Goal: Transaction & Acquisition: Purchase product/service

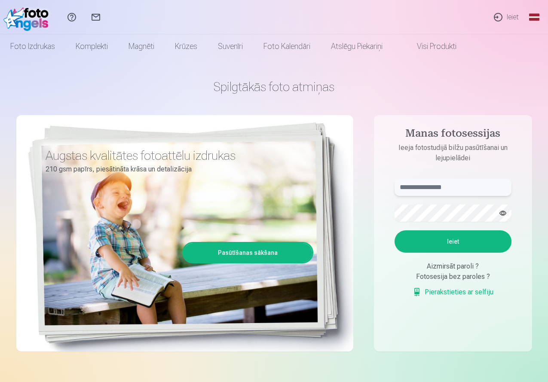
click at [440, 190] on input "text" at bounding box center [453, 187] width 117 height 17
type input "**********"
click at [425, 236] on button "Ieiet" at bounding box center [453, 241] width 117 height 22
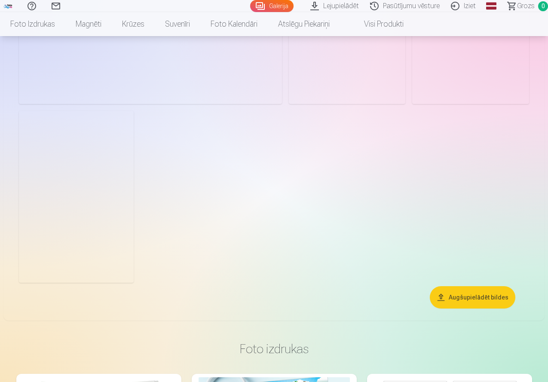
scroll to position [945, 0]
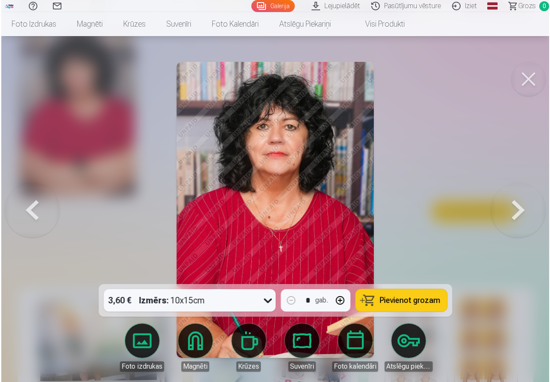
scroll to position [948, 0]
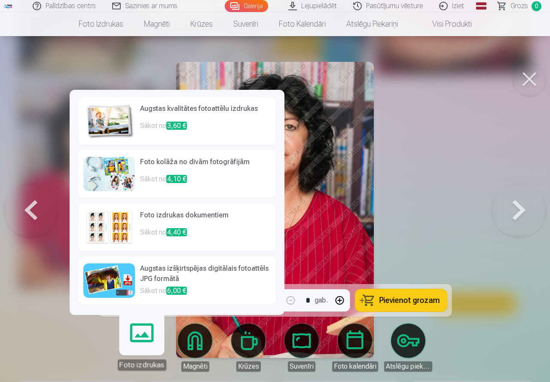
click at [142, 338] on link "Foto izdrukas" at bounding box center [141, 344] width 53 height 53
click at [145, 331] on link "Foto izdrukas" at bounding box center [141, 344] width 53 height 53
click at [176, 122] on span "3,60 €" at bounding box center [176, 126] width 21 height 8
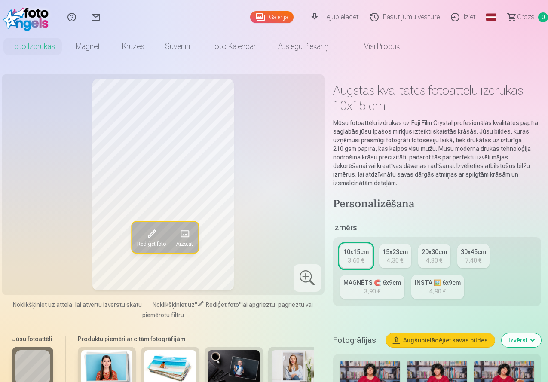
click at [147, 230] on span at bounding box center [152, 234] width 14 height 14
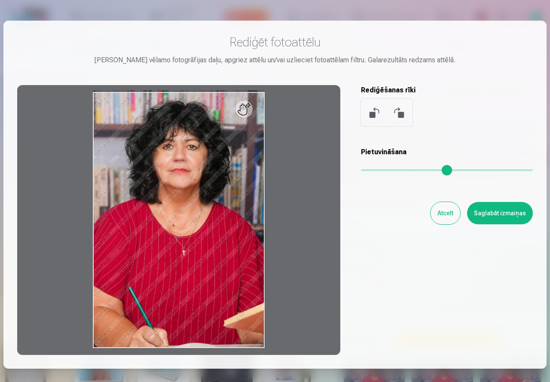
click at [495, 211] on button "Saglabāt izmaiņas" at bounding box center [500, 213] width 66 height 22
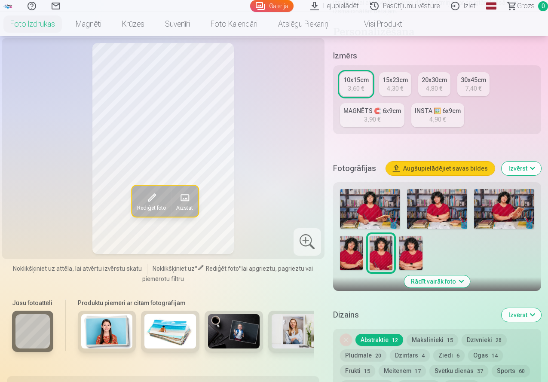
scroll to position [86, 0]
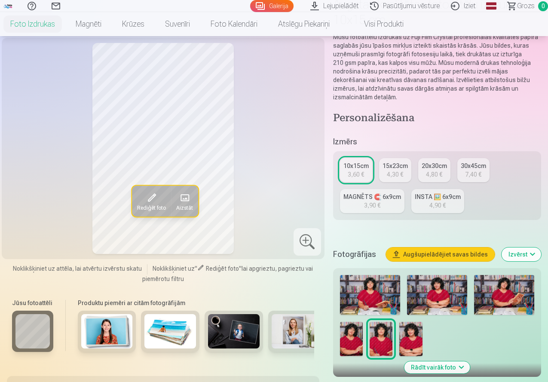
click at [457, 248] on button "Augšupielādējiet savas bildes" at bounding box center [440, 255] width 109 height 14
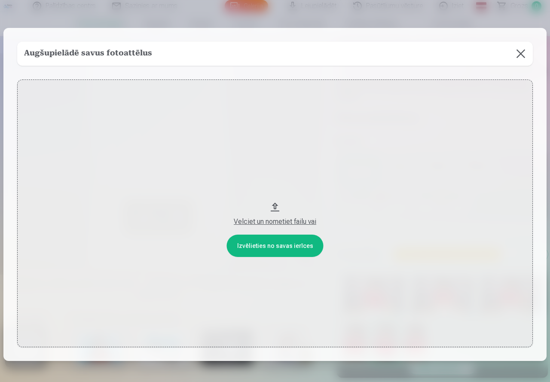
click at [283, 222] on div "Velciet un nometiet failu vai" at bounding box center [275, 222] width 499 height 10
click at [517, 53] on button at bounding box center [521, 54] width 24 height 24
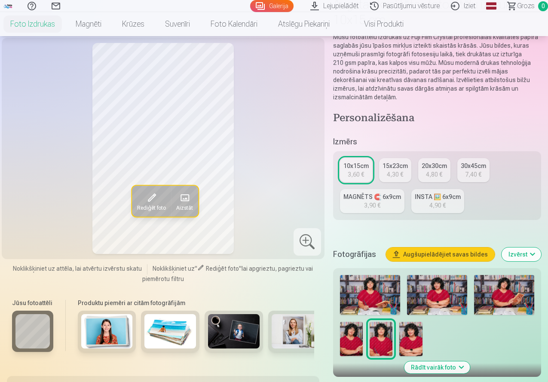
click at [180, 205] on span at bounding box center [185, 198] width 14 height 14
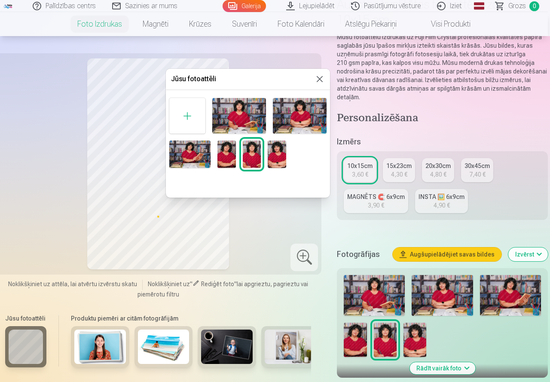
click at [260, 208] on div at bounding box center [275, 191] width 550 height 382
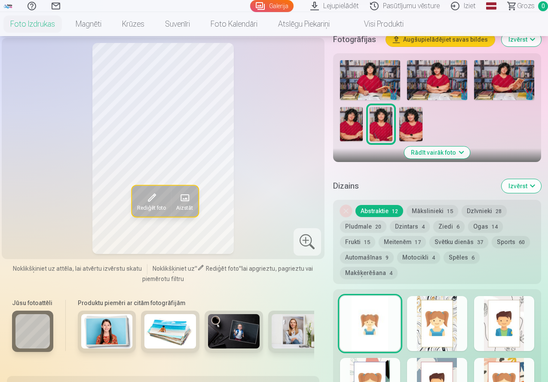
scroll to position [258, 0]
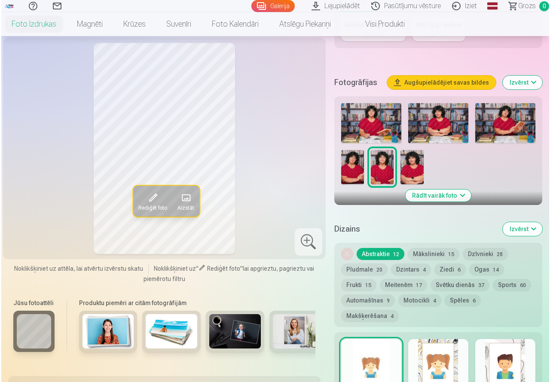
scroll to position [948, 0]
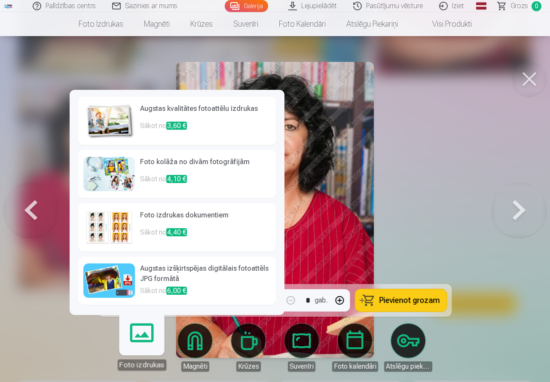
click at [150, 335] on link "Foto izdrukas" at bounding box center [141, 344] width 53 height 53
click at [122, 287] on img at bounding box center [109, 280] width 52 height 34
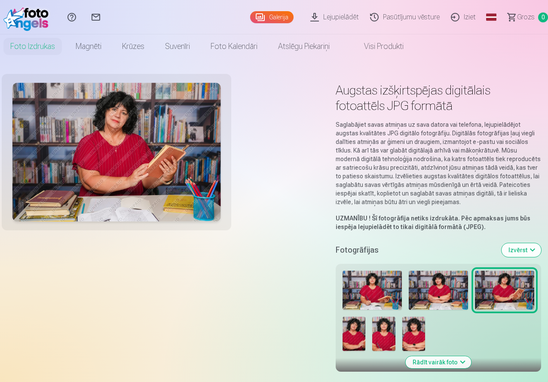
click at [402, 310] on img at bounding box center [372, 291] width 59 height 40
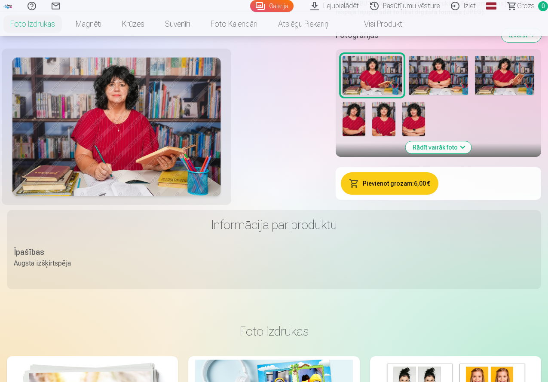
scroll to position [301, 0]
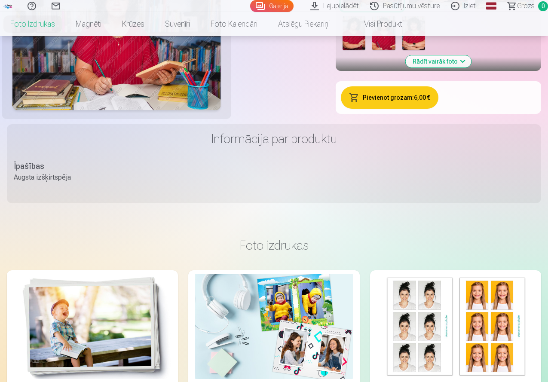
click at [438, 109] on button "Pievienot grozam : 6,00 €" at bounding box center [390, 97] width 98 height 22
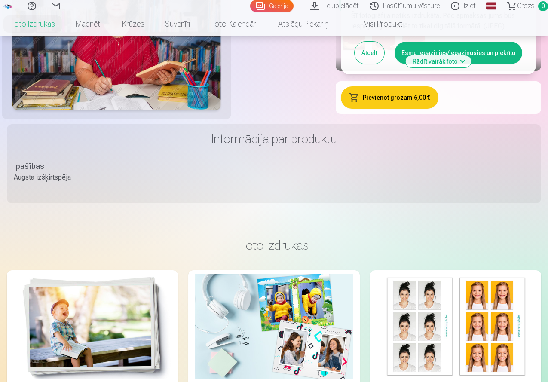
scroll to position [258, 0]
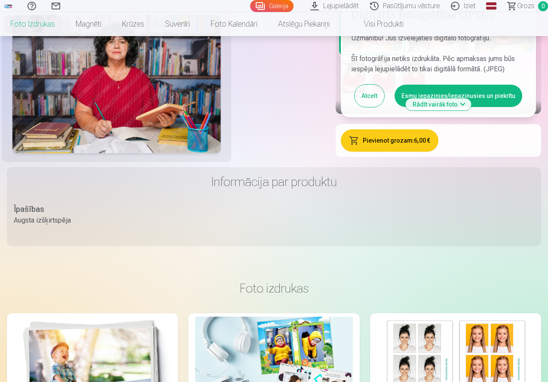
click at [522, 107] on button "Esmu iepazinies/iepazinusies un piekrītu" at bounding box center [459, 96] width 128 height 22
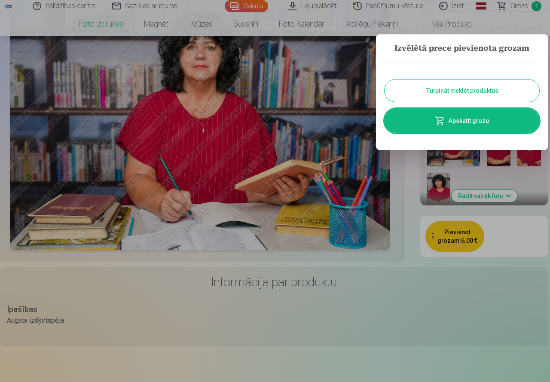
click at [452, 119] on link "Apskatīt grozu" at bounding box center [462, 121] width 155 height 24
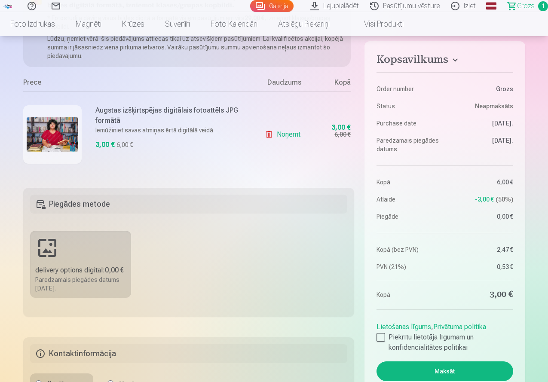
scroll to position [172, 0]
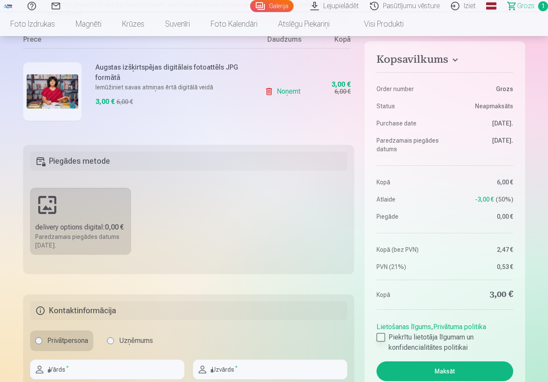
click at [385, 333] on div at bounding box center [380, 337] width 9 height 9
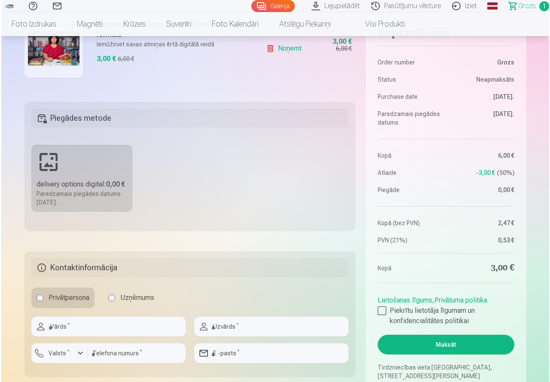
scroll to position [258, 0]
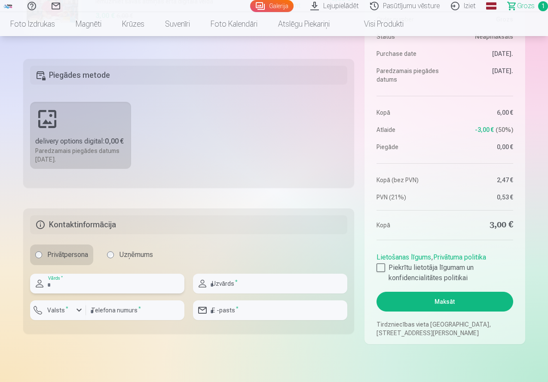
click at [77, 283] on input "text" at bounding box center [107, 284] width 154 height 20
type input "****"
type input "*******"
type input "********"
click at [77, 308] on div "button" at bounding box center [79, 310] width 10 height 10
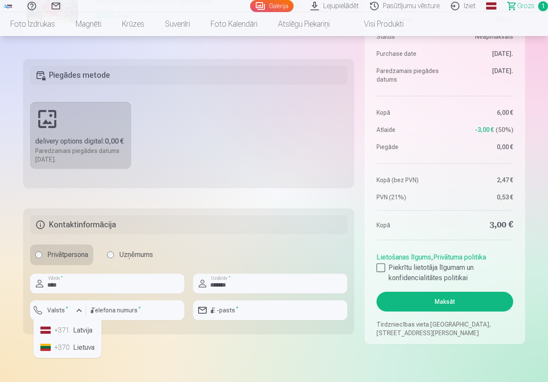
click at [53, 326] on li "+371 Latvija" at bounding box center [67, 330] width 61 height 17
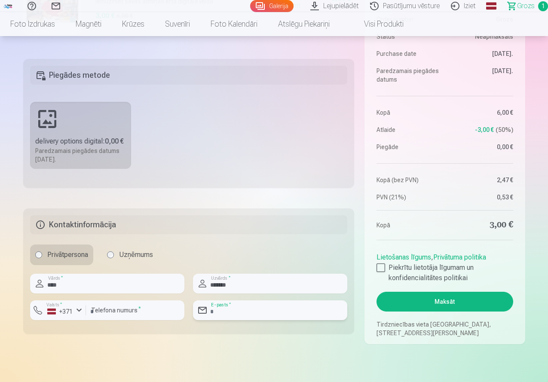
click at [229, 311] on input "email" at bounding box center [270, 310] width 154 height 20
type input "**********"
click at [446, 297] on button "Maksāt" at bounding box center [444, 302] width 136 height 20
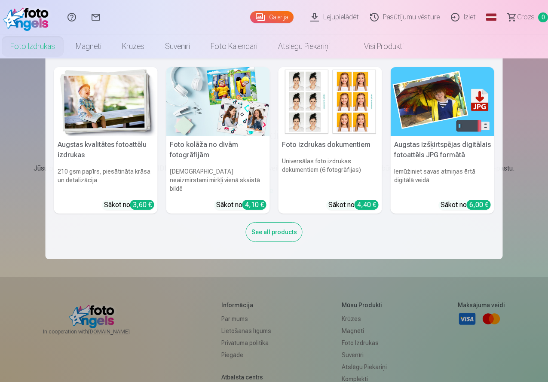
click at [65, 42] on link "Foto izdrukas" at bounding box center [32, 46] width 65 height 24
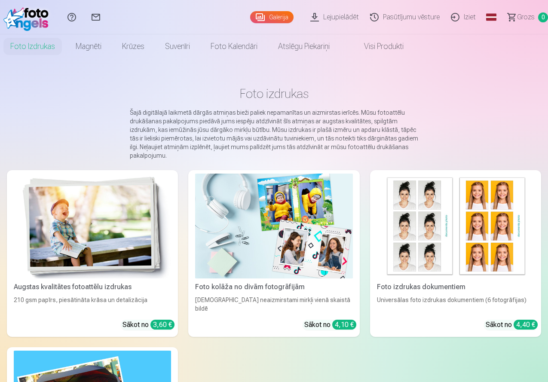
click at [324, 14] on link "Lejupielādēt" at bounding box center [336, 17] width 60 height 34
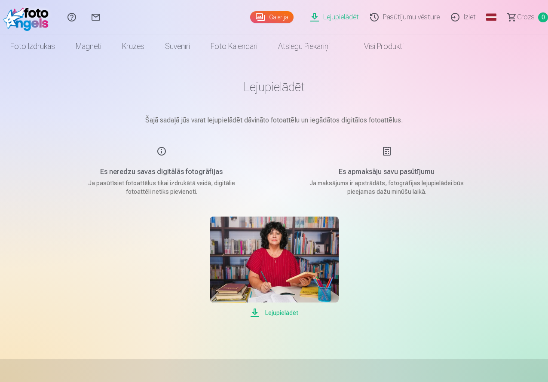
click at [287, 311] on span "Lejupielādēt" at bounding box center [274, 313] width 129 height 10
click at [331, 75] on main "Lejupielādēt Šajā sadaļā jūs varat lejupielādēt dāvināto fotoattēlu un iegādāto…" at bounding box center [274, 198] width 430 height 280
